Goal: Task Accomplishment & Management: Manage account settings

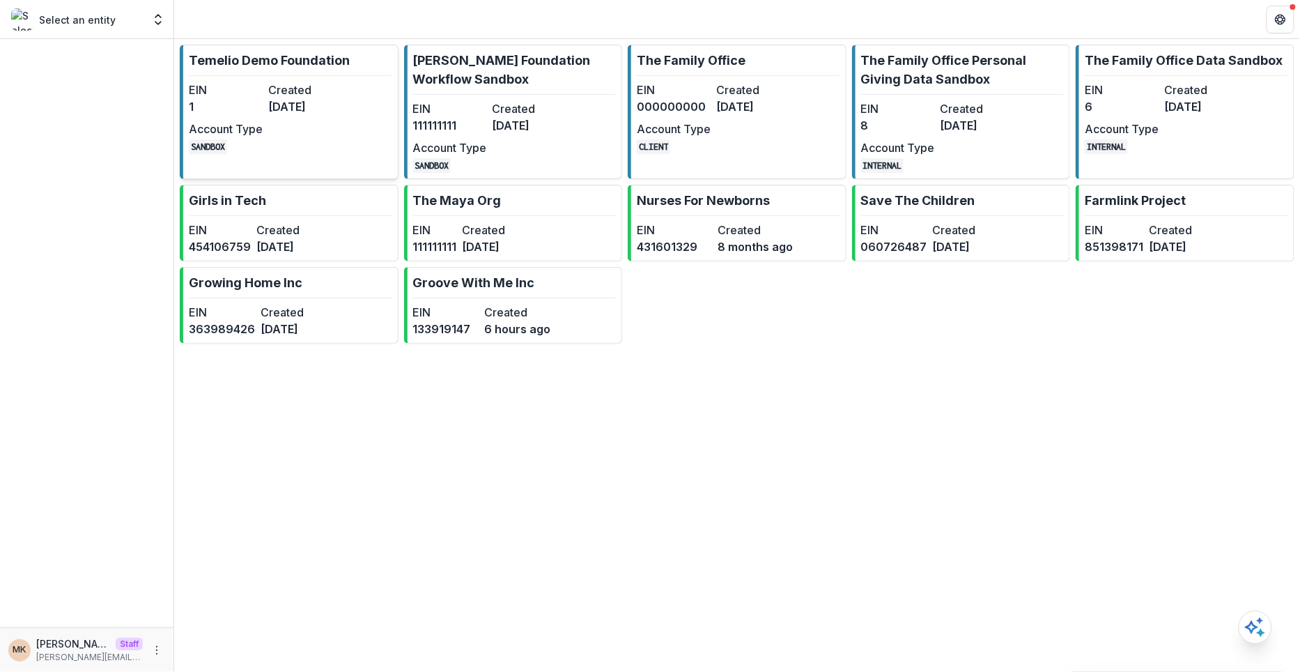
click at [294, 87] on dt "Created" at bounding box center [305, 90] width 74 height 17
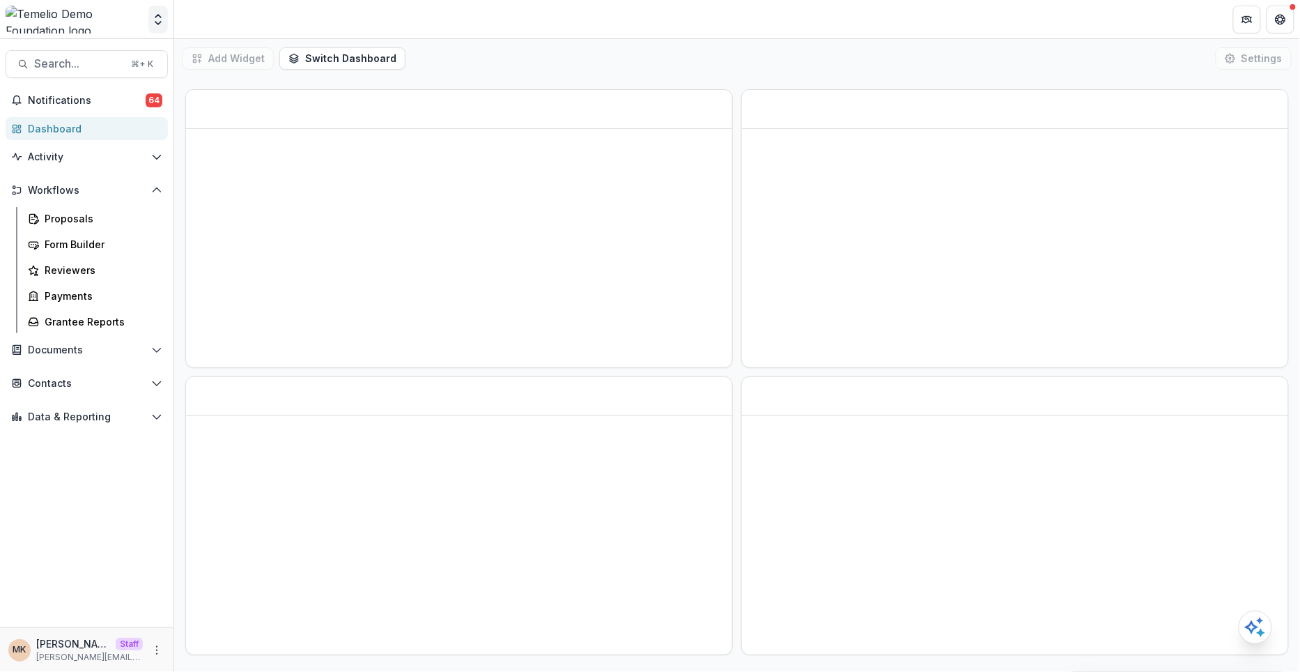
click at [163, 24] on icon "Open entity switcher" at bounding box center [158, 20] width 14 height 14
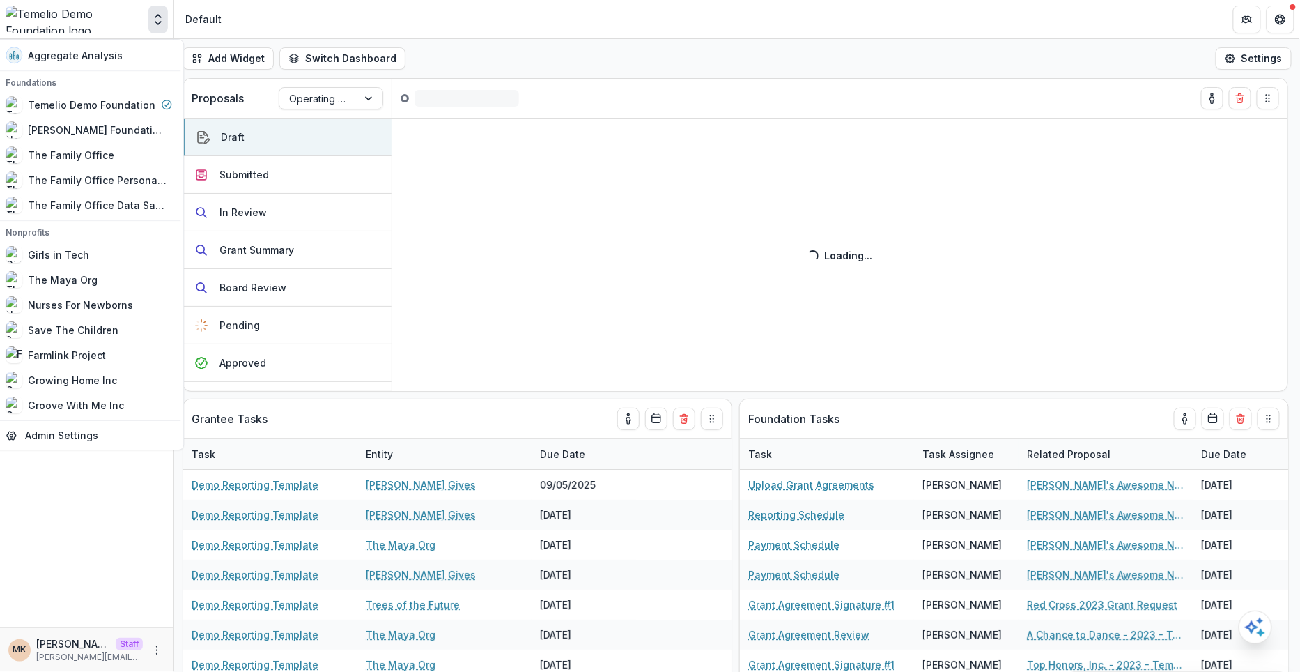
click at [304, 8] on header "Default" at bounding box center [737, 19] width 1126 height 38
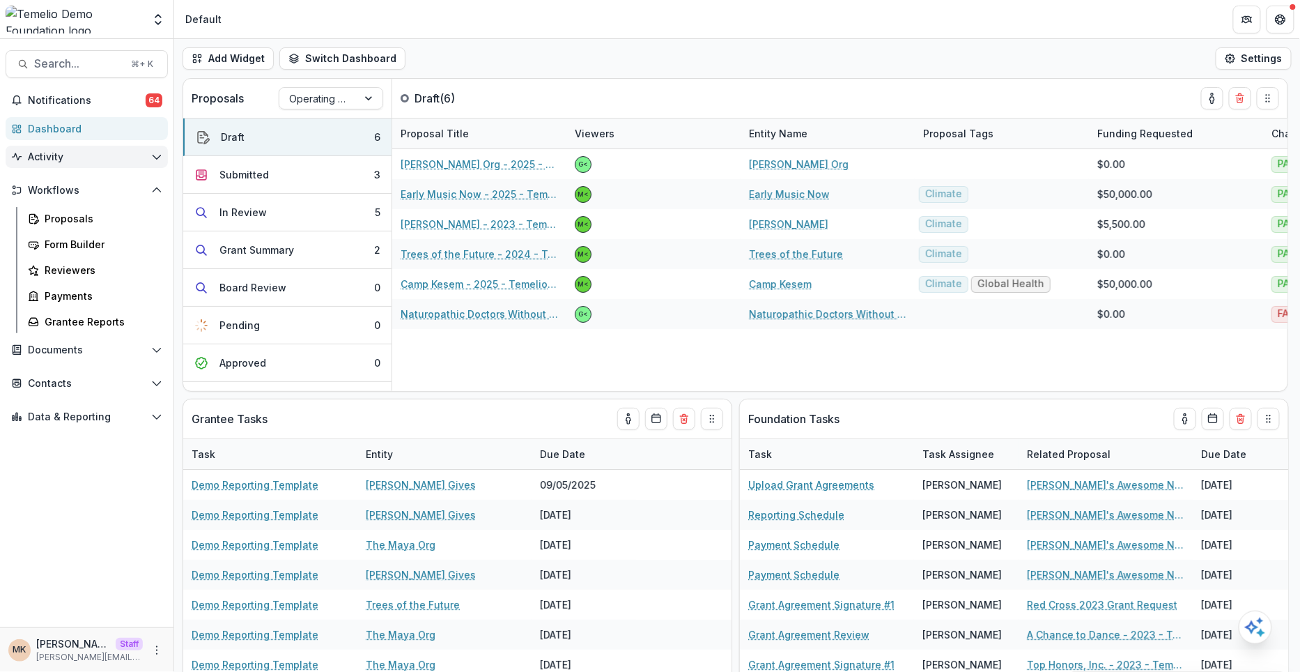
click at [75, 156] on span "Activity" at bounding box center [87, 157] width 118 height 12
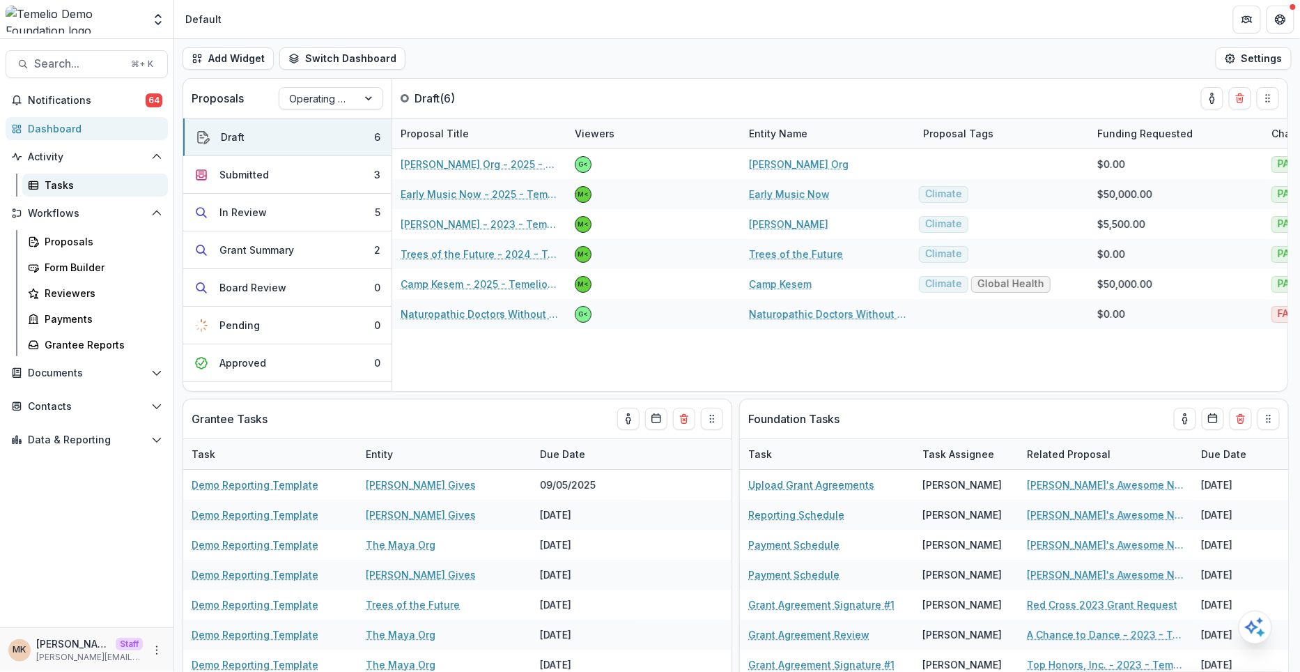
click at [74, 187] on div "Tasks" at bounding box center [101, 185] width 112 height 15
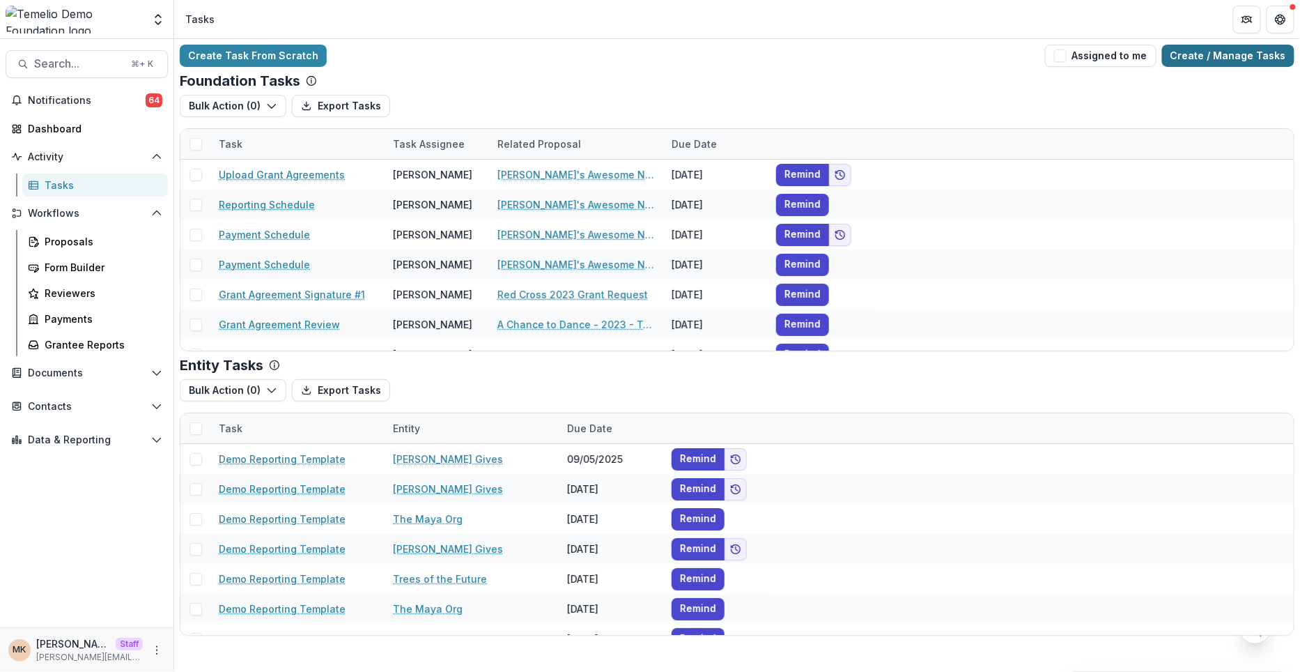
click at [1209, 53] on link "Create / Manage Tasks" at bounding box center [1228, 56] width 132 height 22
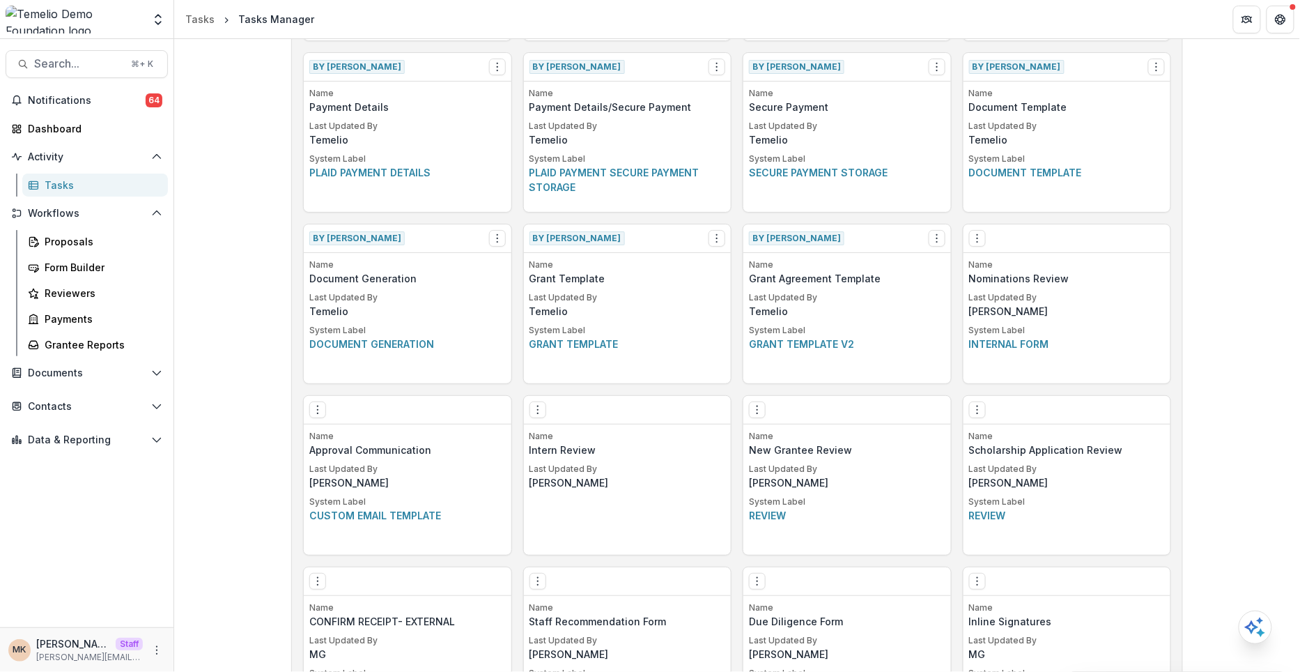
scroll to position [723, 0]
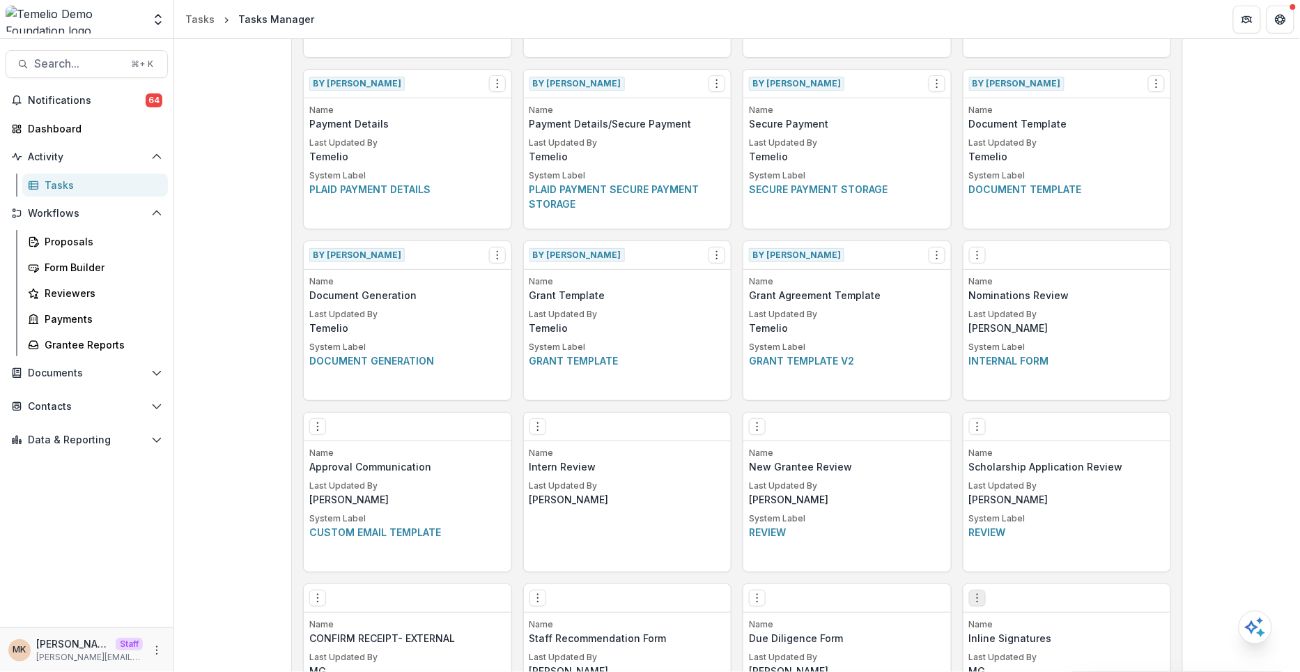
click at [982, 594] on button "Options" at bounding box center [977, 597] width 17 height 17
click at [1021, 504] on link "Edit" at bounding box center [1055, 498] width 171 height 23
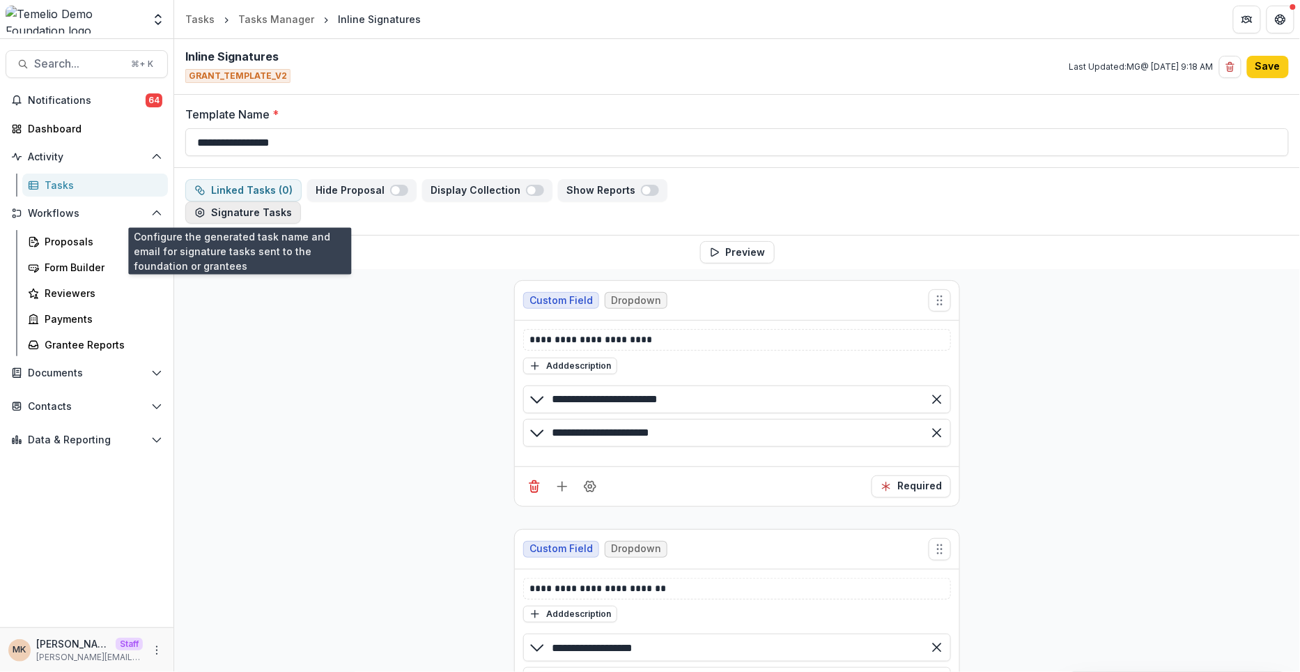
click at [250, 217] on button "Signature Tasks" at bounding box center [243, 212] width 116 height 22
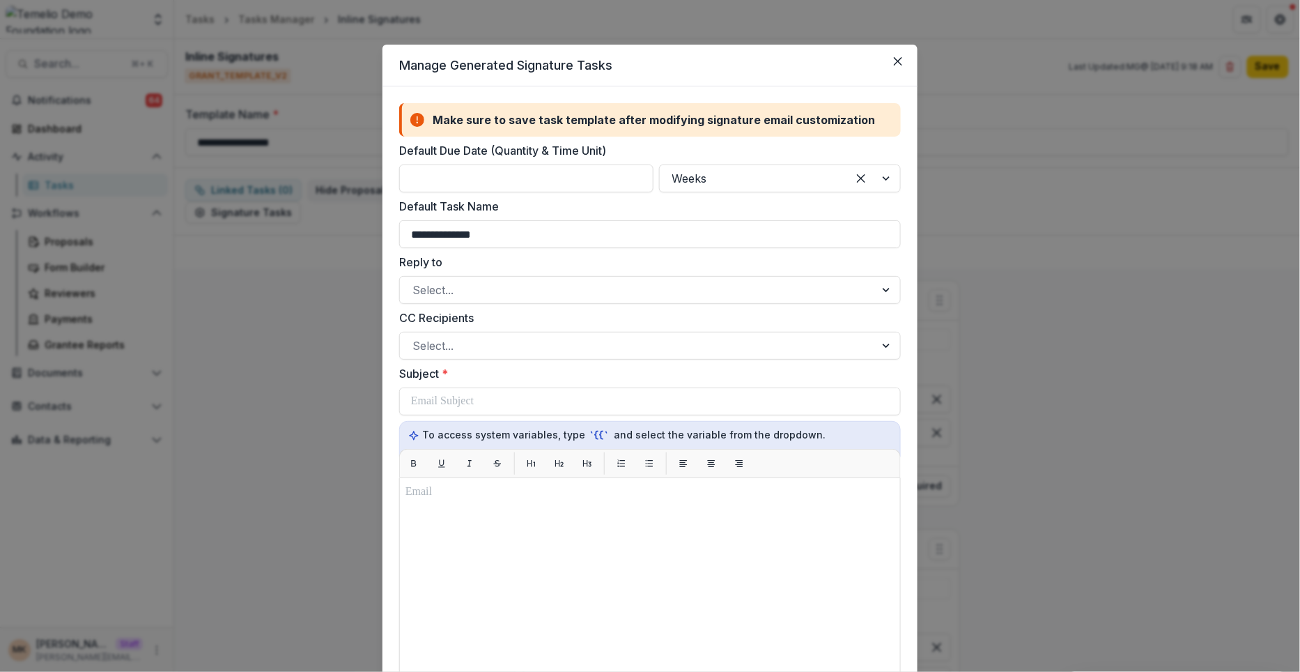
click at [265, 330] on div "**********" at bounding box center [650, 336] width 1300 height 672
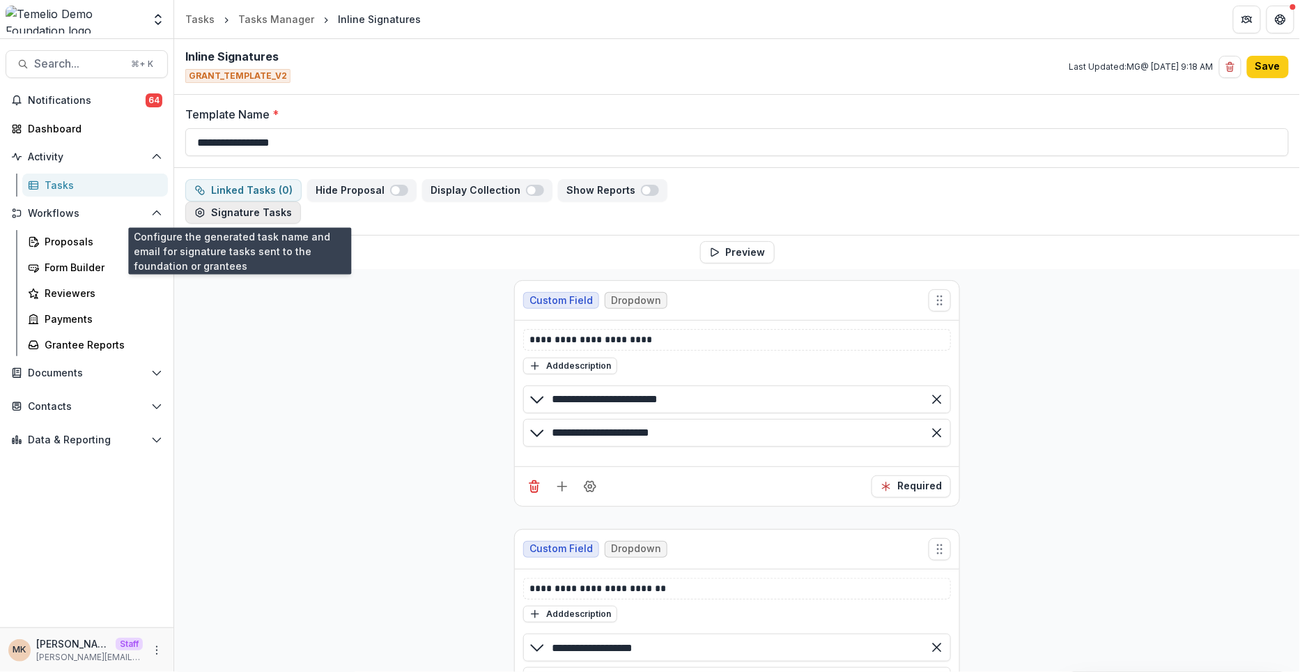
click at [258, 210] on button "Signature Tasks" at bounding box center [243, 212] width 116 height 22
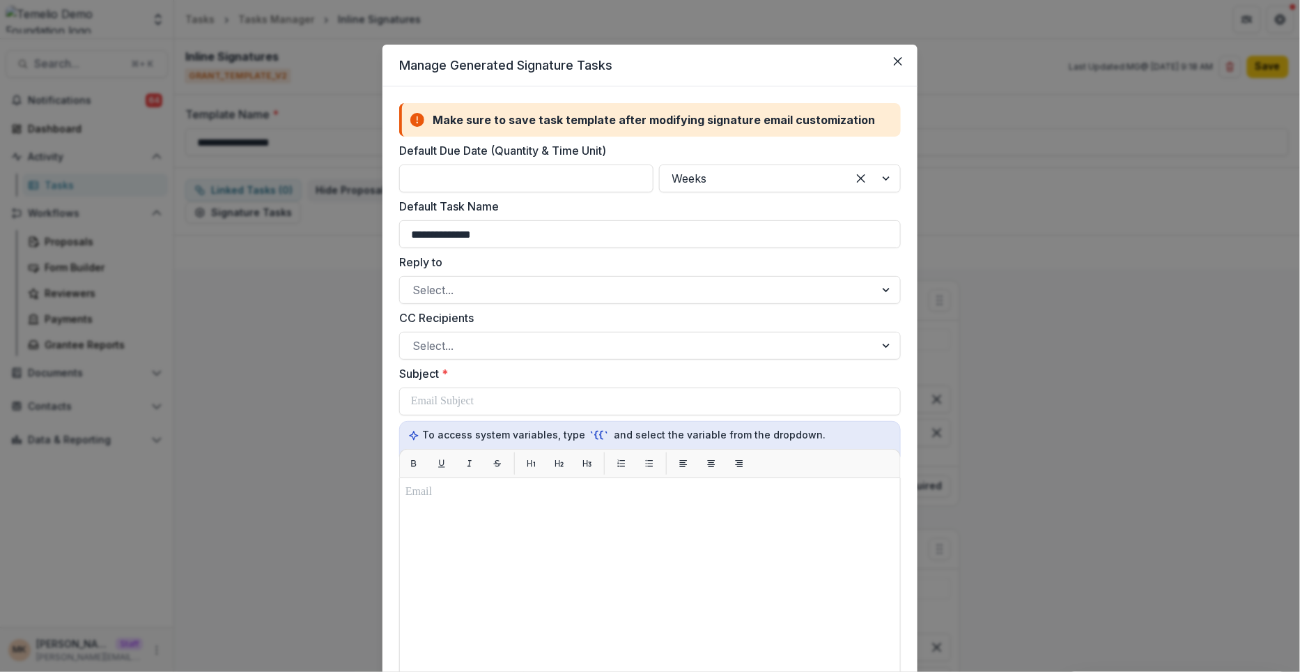
click at [286, 376] on div "**********" at bounding box center [650, 336] width 1300 height 672
